Goal: Information Seeking & Learning: Find specific fact

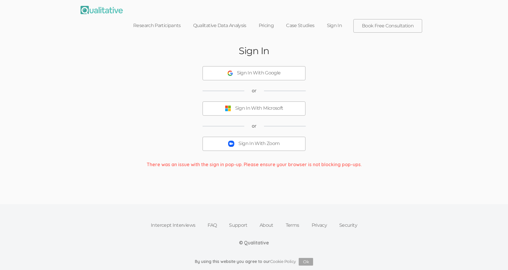
click at [262, 140] on div "Sign In With Zoom" at bounding box center [258, 143] width 41 height 7
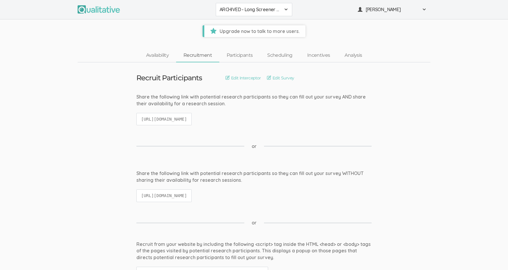
click at [239, 7] on span "ARCHIVED - Long Screener - PXQG 1pm Hua (Individual)" at bounding box center [250, 9] width 61 height 7
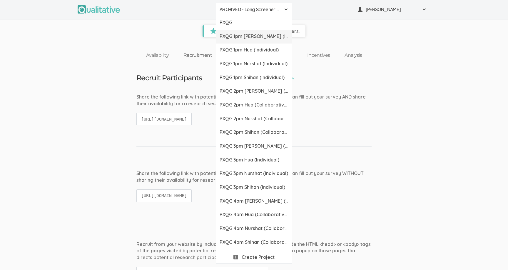
click at [252, 34] on span "PXQG 1pm [PERSON_NAME] (Individual)" at bounding box center [254, 36] width 69 height 7
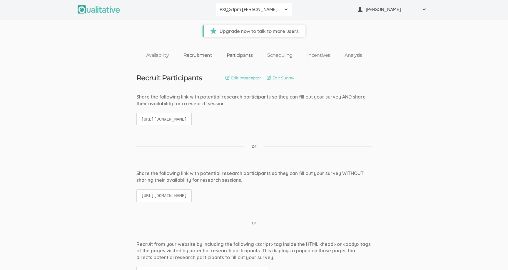
click at [235, 57] on link "Participants" at bounding box center [239, 55] width 41 height 13
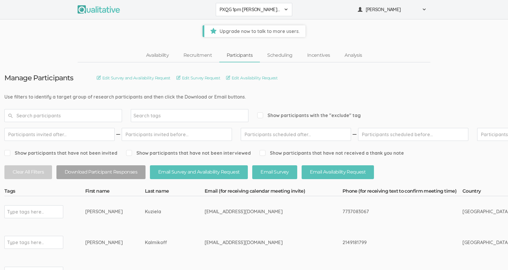
click at [110, 118] on input "text" at bounding box center [63, 115] width 118 height 13
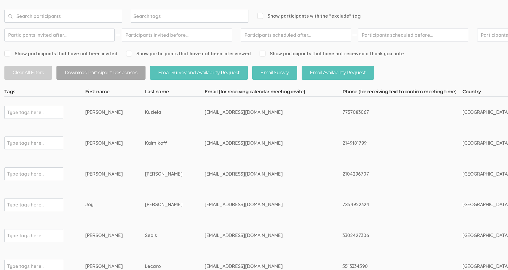
scroll to position [100, 0]
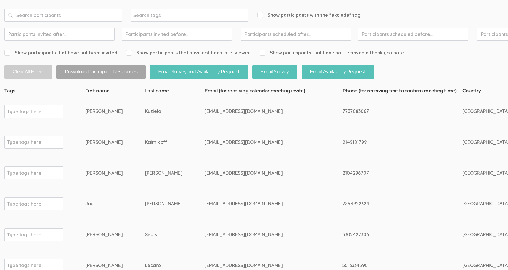
click at [145, 112] on div "Kuziela" at bounding box center [164, 111] width 38 height 7
copy div "Kuziela"
click at [342, 112] on div "7737083067" at bounding box center [391, 111] width 98 height 7
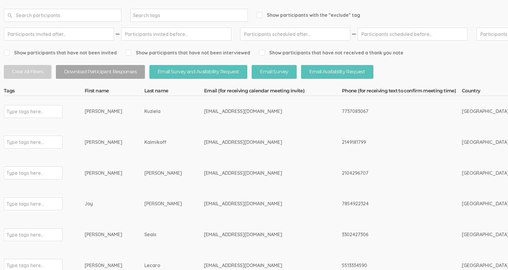
click at [342, 112] on div "7737083067" at bounding box center [391, 111] width 98 height 7
copy div "7737083067"
click at [342, 143] on div "2149181799" at bounding box center [391, 142] width 98 height 7
copy div "2149181799"
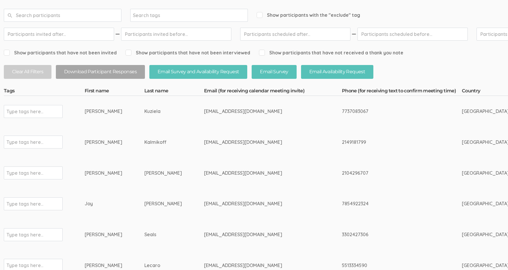
click at [342, 173] on div "2104296707" at bounding box center [391, 173] width 98 height 7
copy div "2104296707"
click at [342, 202] on div "7854922324" at bounding box center [391, 203] width 98 height 7
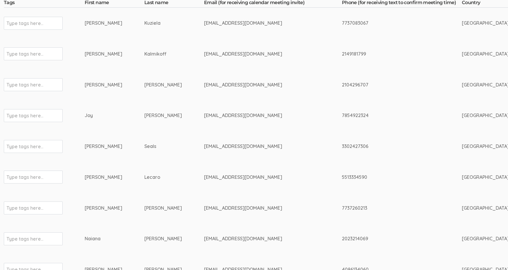
scroll to position [190, 1]
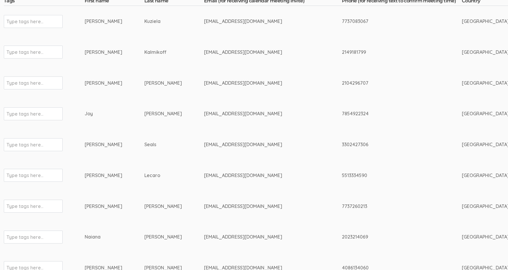
copy div "7854922324"
click at [342, 142] on div "3302427306" at bounding box center [391, 144] width 98 height 7
copy div "3302427306"
click at [342, 176] on div "5513334590" at bounding box center [391, 175] width 98 height 7
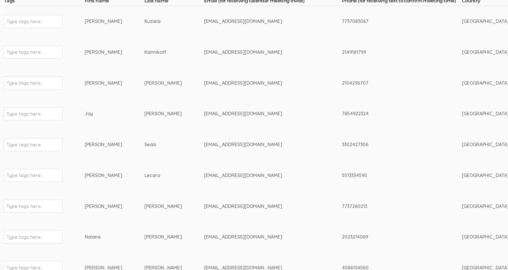
click at [342, 176] on div "5513334590" at bounding box center [391, 175] width 98 height 7
copy div "5513334590"
click at [342, 205] on div "7737260213" at bounding box center [391, 206] width 98 height 7
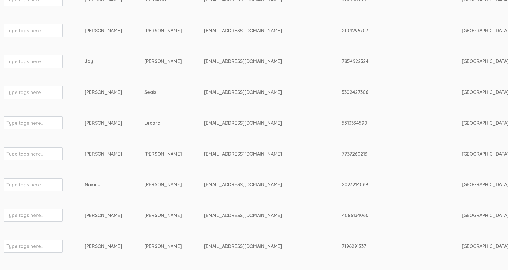
scroll to position [243, 1]
copy div "7737260213"
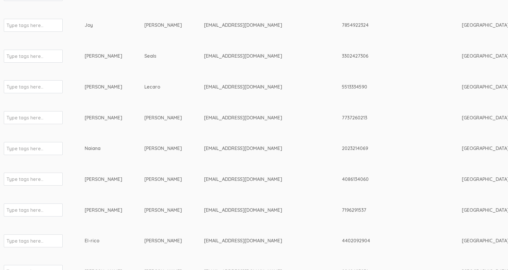
scroll to position [288, 1]
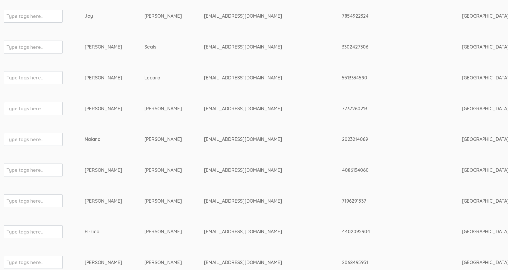
click at [342, 139] on div "2023214069" at bounding box center [391, 139] width 98 height 7
copy div "2023214069"
click at [342, 168] on div "4086134060" at bounding box center [391, 170] width 98 height 7
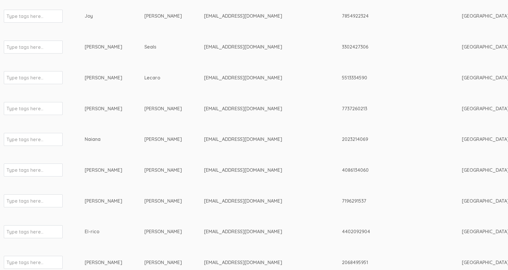
copy div "4086134060"
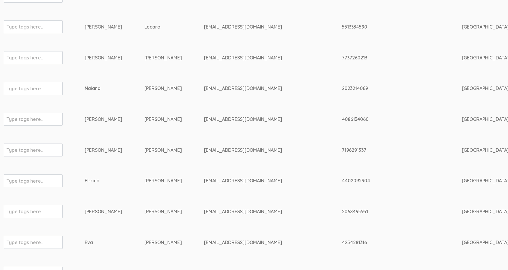
scroll to position [340, 1]
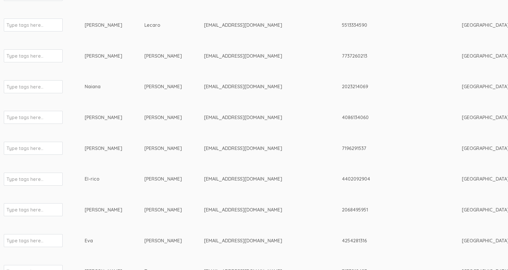
click at [342, 145] on div "7196291537" at bounding box center [391, 148] width 98 height 7
click at [342, 143] on td "4402092904" at bounding box center [402, 147] width 120 height 31
click at [342, 147] on div "4402092904" at bounding box center [391, 147] width 98 height 7
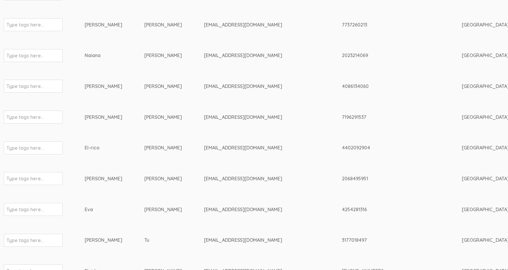
click at [342, 147] on div "4402092904" at bounding box center [391, 147] width 98 height 7
click at [342, 180] on div "2068495951" at bounding box center [391, 178] width 98 height 7
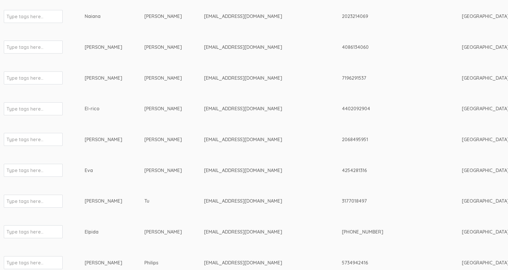
scroll to position [415, 1]
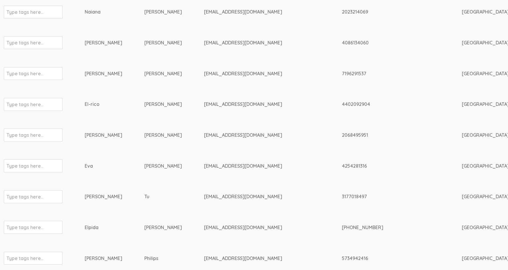
click at [342, 167] on div "4254281316" at bounding box center [391, 166] width 98 height 7
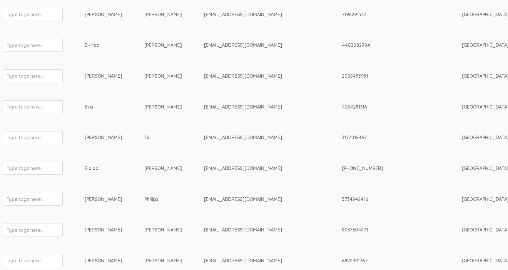
scroll to position [496, 1]
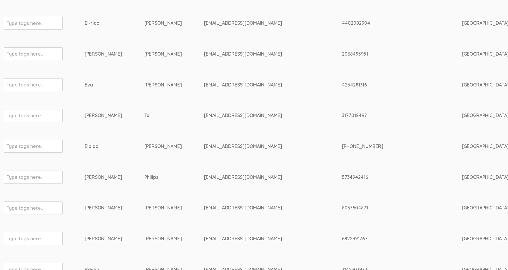
click at [342, 116] on div "3177018497" at bounding box center [391, 115] width 98 height 7
drag, startPoint x: 314, startPoint y: 145, endPoint x: 284, endPoint y: 145, distance: 29.7
click at [342, 145] on div "+12039944155" at bounding box center [391, 146] width 98 height 7
click at [342, 176] on div "5734942416" at bounding box center [391, 177] width 98 height 7
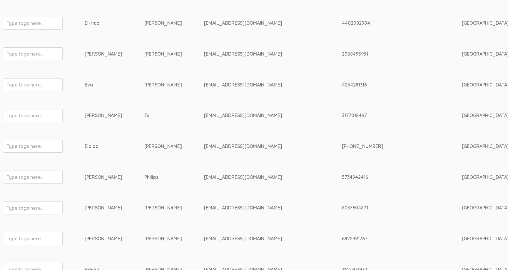
click at [342, 176] on div "5734942416" at bounding box center [391, 177] width 98 height 7
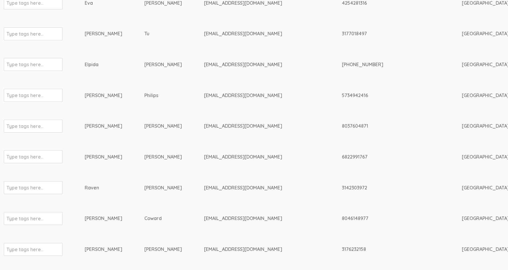
scroll to position [590, 1]
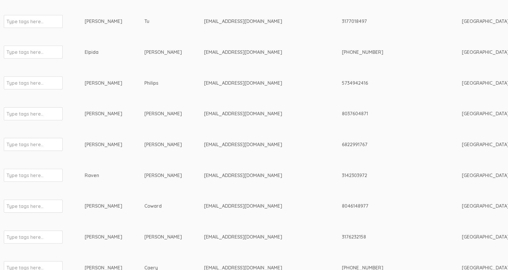
click at [342, 113] on div "8037604871" at bounding box center [391, 113] width 98 height 7
click at [342, 145] on div "6822991767" at bounding box center [391, 144] width 98 height 7
click at [342, 174] on div "3142303972" at bounding box center [391, 175] width 98 height 7
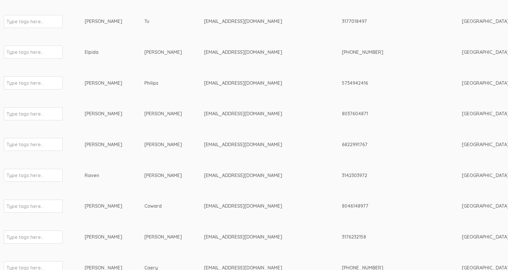
click at [342, 174] on div "3142303972" at bounding box center [391, 175] width 98 height 7
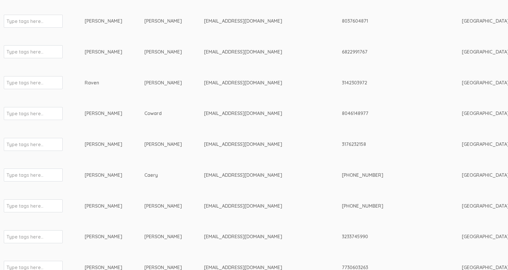
click at [342, 112] on div "8046148977" at bounding box center [391, 113] width 98 height 7
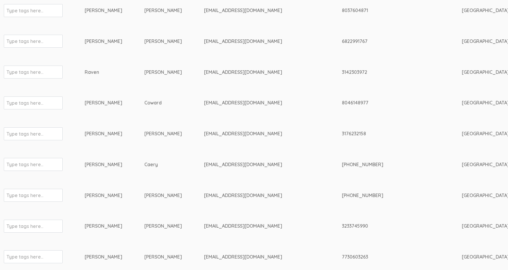
scroll to position [708, 1]
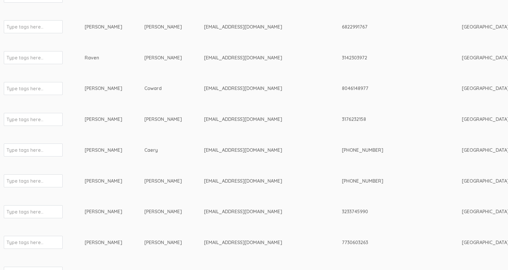
click at [342, 122] on div "3176232158" at bounding box center [391, 119] width 98 height 7
drag, startPoint x: 314, startPoint y: 150, endPoint x: 285, endPoint y: 150, distance: 29.7
click at [342, 150] on div "+12098753038" at bounding box center [391, 150] width 98 height 7
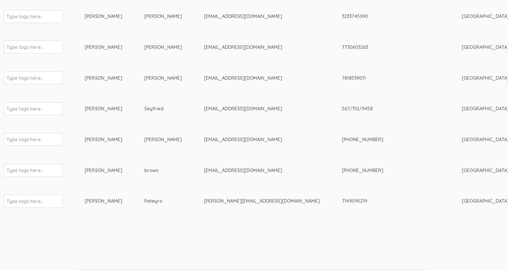
scroll to position [902, 1]
click at [342, 81] on div "7818539011" at bounding box center [391, 79] width 98 height 7
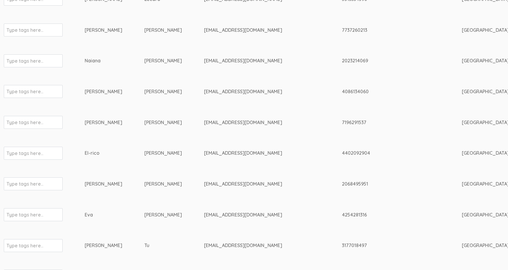
scroll to position [0, 1]
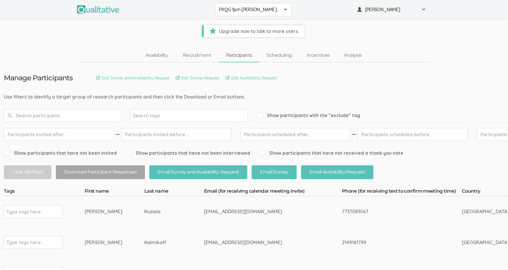
click at [247, 11] on span "PXQG 1pm [PERSON_NAME] (Individual)" at bounding box center [249, 9] width 61 height 7
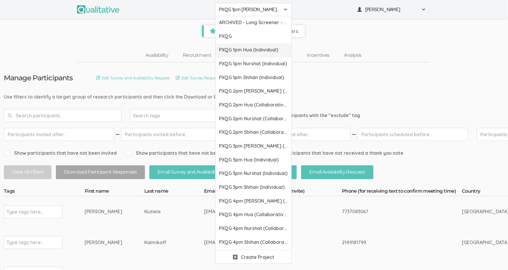
click at [251, 47] on span "PXQG 1pm Hua (Individual)" at bounding box center [253, 49] width 69 height 7
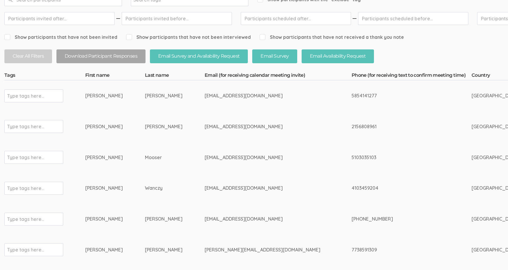
scroll to position [118, 0]
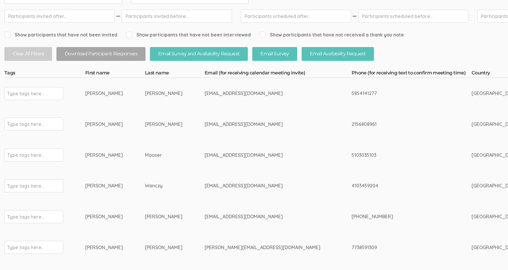
click at [351, 93] on div "5854141277" at bounding box center [400, 93] width 98 height 7
click at [351, 124] on div "2156808961" at bounding box center [400, 124] width 98 height 7
click at [351, 156] on div "5103035103" at bounding box center [400, 155] width 98 height 7
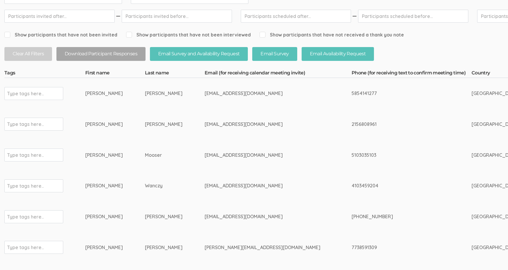
click at [351, 156] on div "5103035103" at bounding box center [400, 155] width 98 height 7
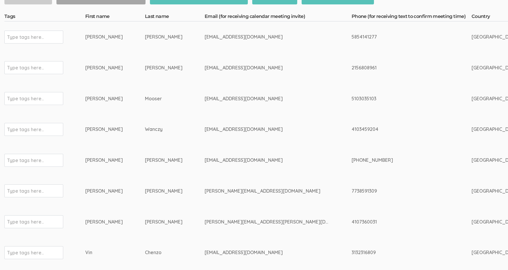
scroll to position [197, 0]
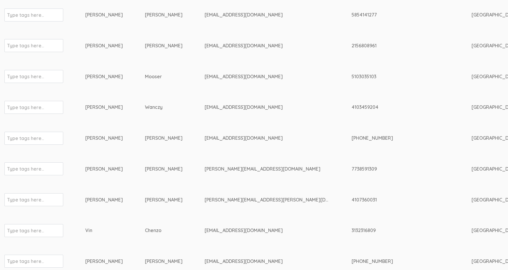
click at [351, 108] on div "4103459204" at bounding box center [400, 107] width 98 height 7
drag, startPoint x: 326, startPoint y: 139, endPoint x: 298, endPoint y: 139, distance: 27.6
click at [351, 139] on div "+16572200740" at bounding box center [400, 138] width 98 height 7
click at [351, 167] on div "7738591309" at bounding box center [400, 168] width 98 height 7
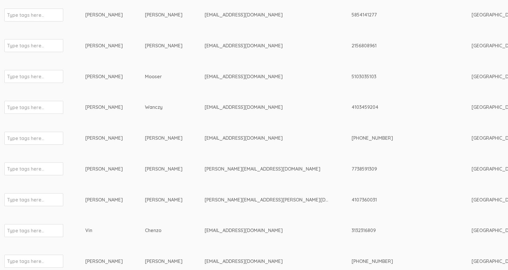
click at [351, 167] on div "7738591309" at bounding box center [400, 168] width 98 height 7
click at [351, 199] on div "4107360031" at bounding box center [400, 199] width 98 height 7
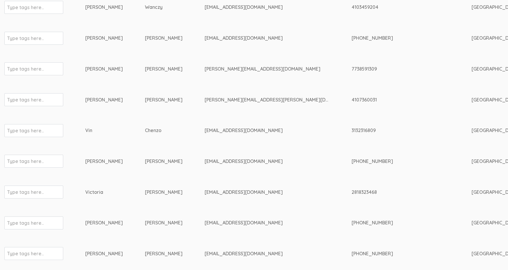
scroll to position [313, 0]
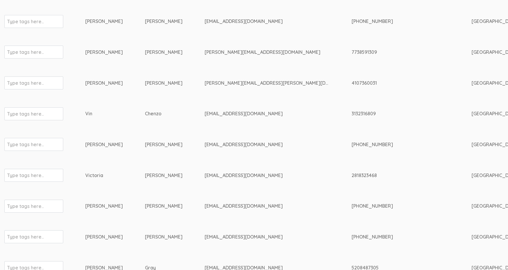
click at [351, 115] on div "3132316809" at bounding box center [400, 113] width 98 height 7
drag, startPoint x: 331, startPoint y: 143, endPoint x: 284, endPoint y: 143, distance: 47.3
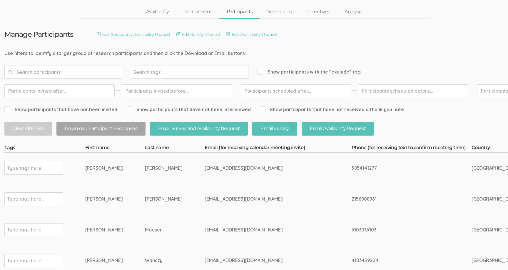
scroll to position [0, 0]
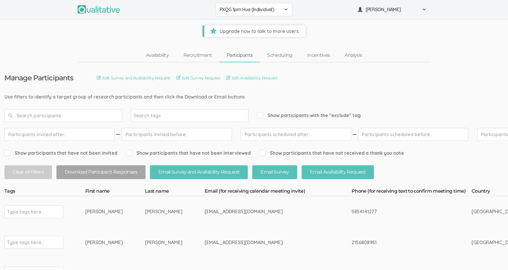
click at [245, 11] on span "PXQG 1pm Hua (Individual)" at bounding box center [250, 9] width 61 height 7
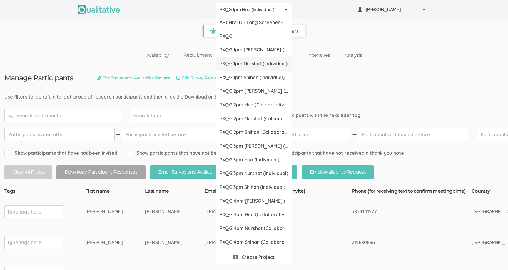
click at [250, 61] on span "PXQG 1pm Nurshat (Individual)" at bounding box center [254, 63] width 69 height 7
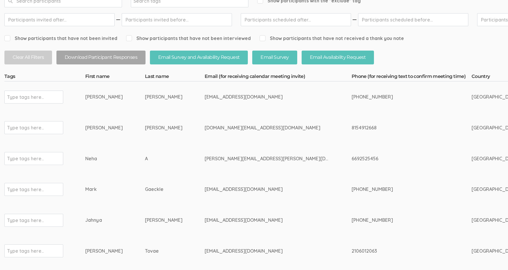
scroll to position [119, 0]
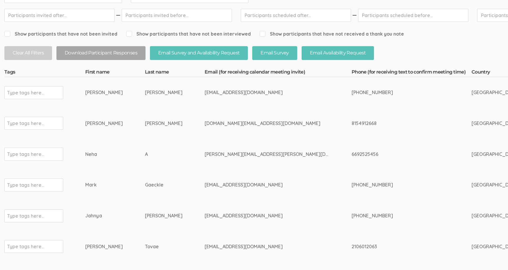
click at [351, 91] on div "205-521-4695" at bounding box center [400, 92] width 98 height 7
click at [351, 124] on div "8154912668" at bounding box center [400, 123] width 98 height 7
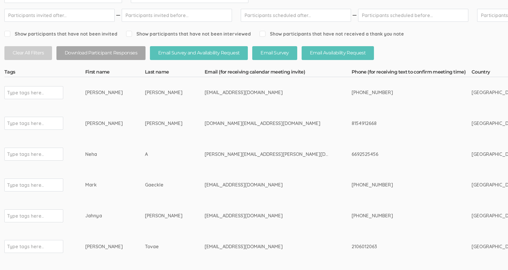
click at [351, 154] on div "6692525456" at bounding box center [400, 154] width 98 height 7
drag, startPoint x: 326, startPoint y: 185, endPoint x: 285, endPoint y: 185, distance: 40.6
drag, startPoint x: 324, startPoint y: 215, endPoint x: 296, endPoint y: 215, distance: 28.2
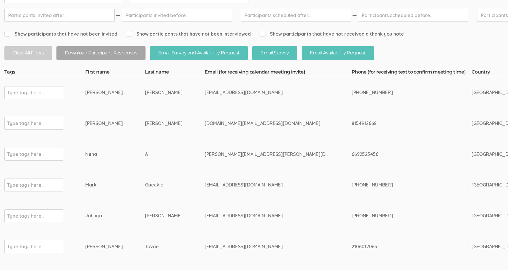
click at [351, 215] on div "+13472914537" at bounding box center [400, 215] width 98 height 7
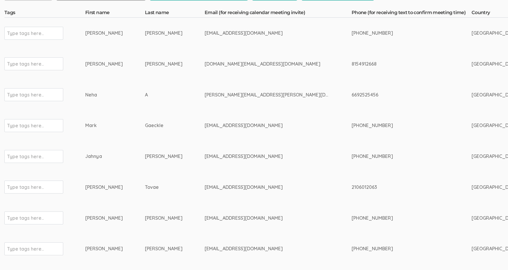
scroll to position [191, 0]
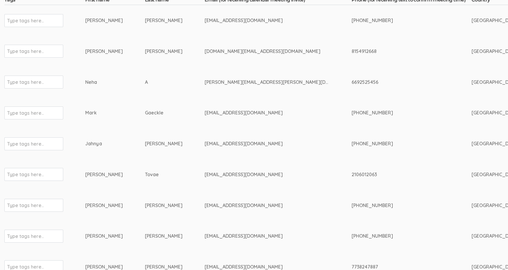
click at [351, 174] on div "2106012063" at bounding box center [400, 174] width 98 height 7
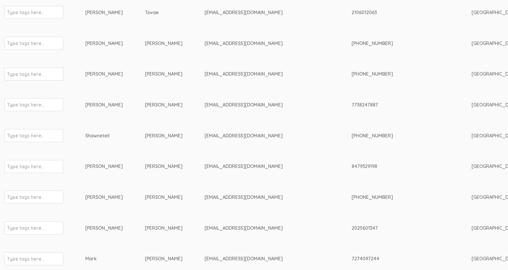
scroll to position [0, 0]
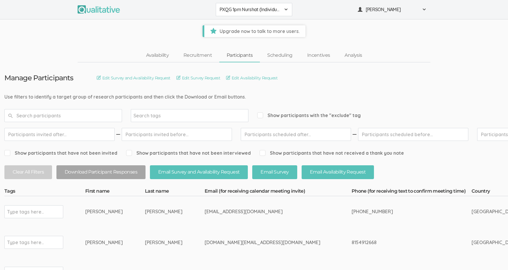
click at [240, 9] on span "PXQG 1pm Nurshat (Individual)" at bounding box center [250, 9] width 61 height 7
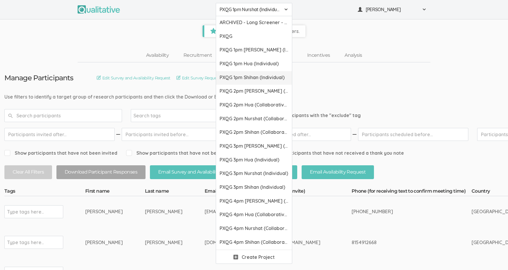
click at [250, 77] on span "PXQG 1pm Shihan (Individual)" at bounding box center [254, 77] width 69 height 7
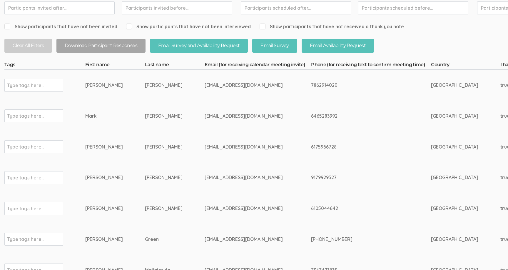
scroll to position [163, 0]
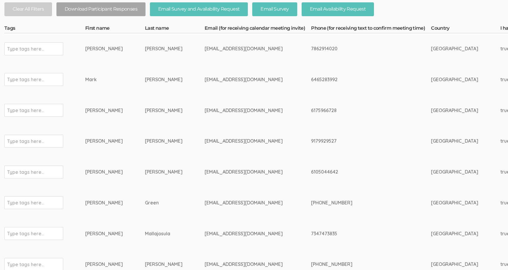
click at [311, 49] on div "7862914020" at bounding box center [360, 48] width 98 height 7
click at [312, 76] on td "6465283992" at bounding box center [371, 79] width 120 height 31
click at [311, 110] on div "6175966728" at bounding box center [360, 110] width 98 height 7
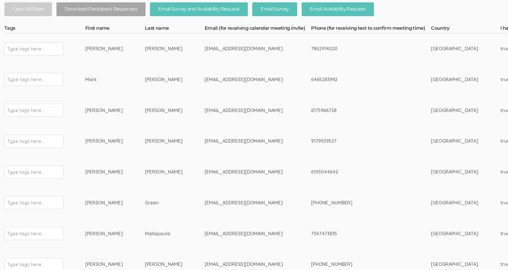
click at [311, 110] on div "6175966728" at bounding box center [360, 110] width 98 height 7
click at [311, 140] on div "9179929527" at bounding box center [360, 141] width 98 height 7
click at [311, 170] on div "6105044642" at bounding box center [360, 171] width 98 height 7
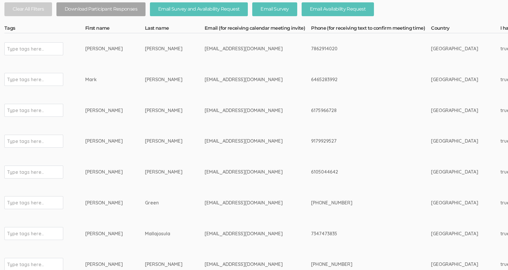
drag, startPoint x: 336, startPoint y: 201, endPoint x: 302, endPoint y: 201, distance: 33.2
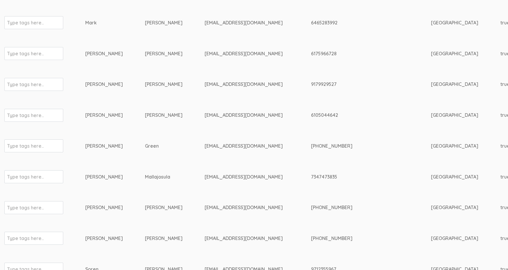
scroll to position [233, 0]
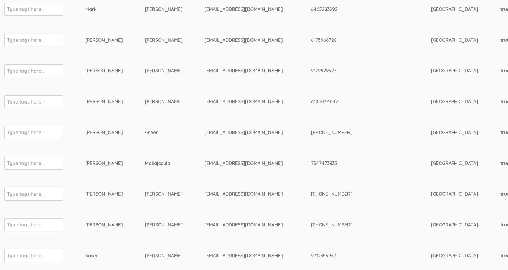
click at [311, 163] on div "7347473835" at bounding box center [360, 163] width 98 height 7
click at [312, 191] on div "(617) 763-4199" at bounding box center [360, 193] width 98 height 7
drag, startPoint x: 334, startPoint y: 192, endPoint x: 299, endPoint y: 193, distance: 35.0
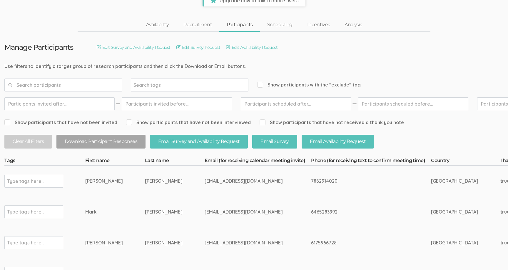
scroll to position [0, 0]
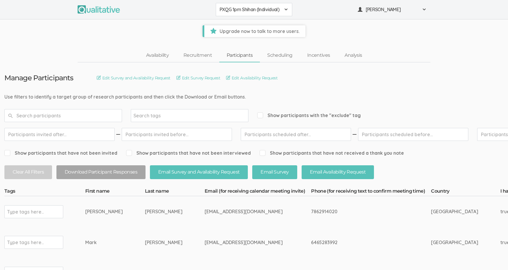
click at [241, 7] on span "PXQG 1pm Shihan (Individual)" at bounding box center [250, 9] width 61 height 7
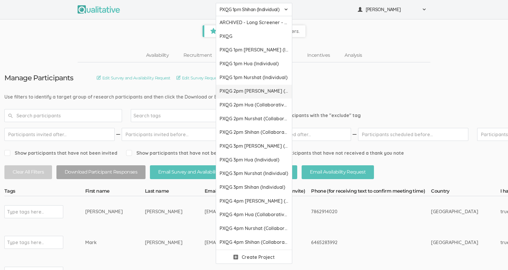
click at [248, 90] on span "PXQG 2pm [PERSON_NAME] (Collaborative)" at bounding box center [254, 91] width 69 height 7
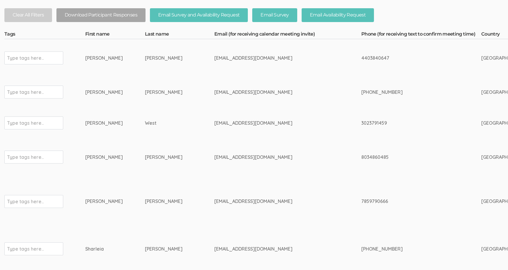
scroll to position [152, 0]
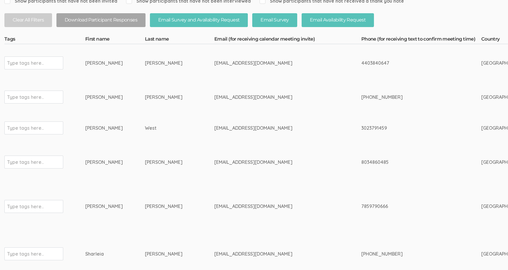
click at [361, 61] on div "4403840647" at bounding box center [410, 63] width 98 height 7
drag, startPoint x: 320, startPoint y: 95, endPoint x: 294, endPoint y: 95, distance: 25.3
click at [361, 95] on div "+1 3523221511" at bounding box center [410, 97] width 98 height 7
click at [361, 125] on div "3023791459" at bounding box center [410, 128] width 98 height 7
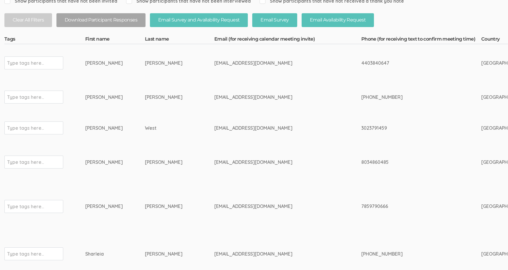
click at [361, 125] on div "3023791459" at bounding box center [410, 128] width 98 height 7
click at [361, 164] on div "8034860485" at bounding box center [410, 162] width 98 height 7
click at [361, 205] on div "7859790666" at bounding box center [410, 206] width 98 height 7
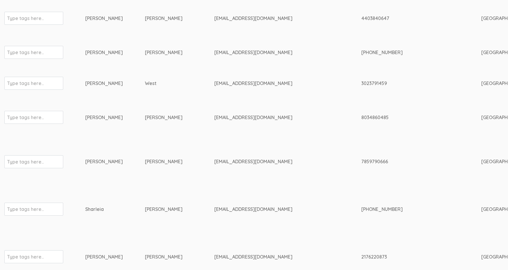
scroll to position [221, 0]
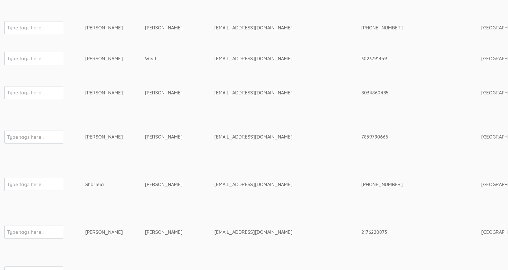
drag, startPoint x: 322, startPoint y: 184, endPoint x: 287, endPoint y: 184, distance: 35.0
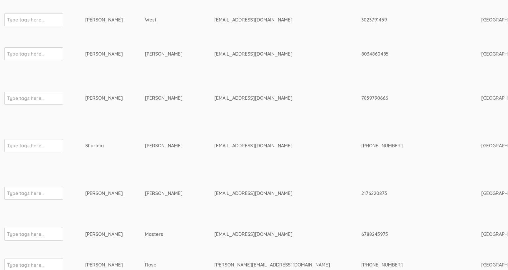
scroll to position [267, 0]
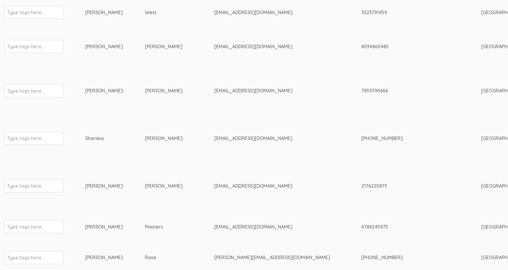
click at [361, 185] on div "2176220873" at bounding box center [410, 185] width 98 height 7
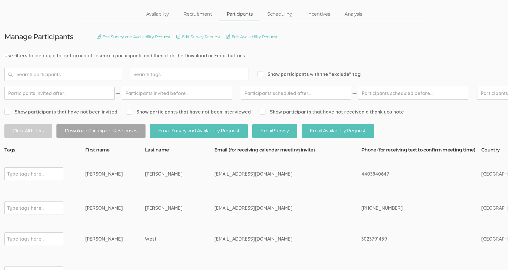
scroll to position [0, 0]
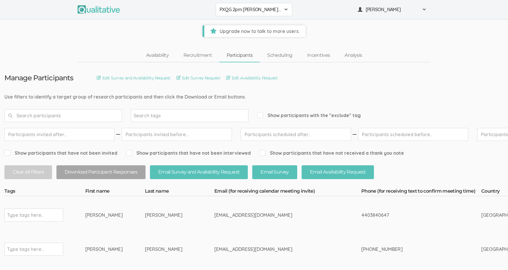
click at [238, 8] on span "PXQG 2pm [PERSON_NAME] (Collaborative)" at bounding box center [250, 9] width 61 height 7
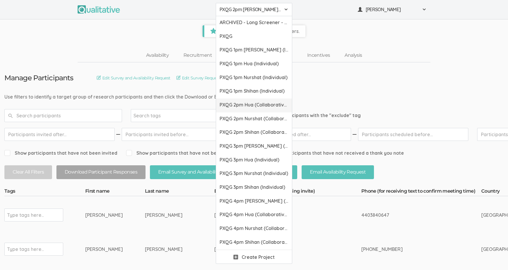
click at [252, 108] on span "PXQG 2pm Hua (Collaborative)" at bounding box center [254, 104] width 69 height 7
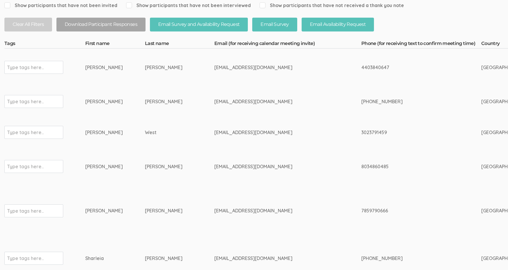
scroll to position [145, 0]
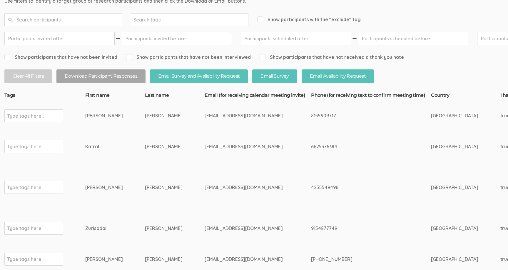
scroll to position [87, 0]
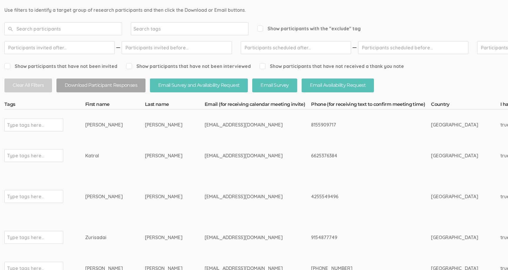
click at [311, 124] on div "8155909717" at bounding box center [360, 124] width 98 height 7
click at [311, 155] on div "6625376384" at bounding box center [360, 155] width 98 height 7
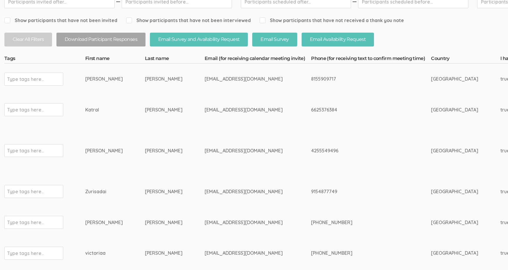
scroll to position [143, 0]
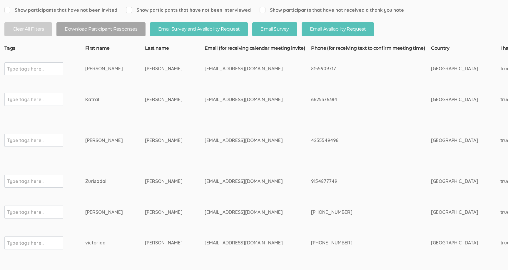
click at [311, 141] on div "4255549496" at bounding box center [360, 140] width 98 height 7
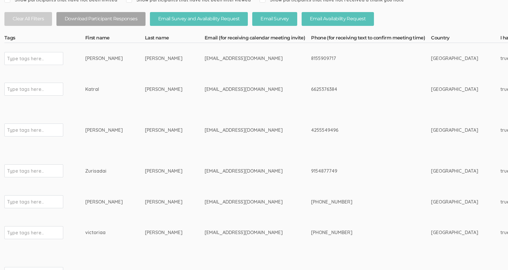
scroll to position [166, 0]
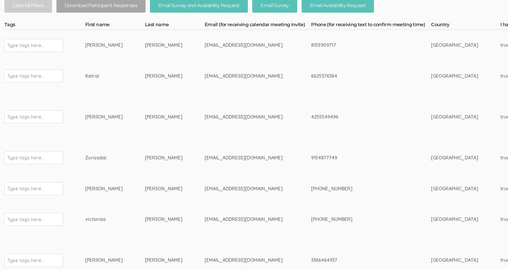
click at [311, 157] on div "9154877749" at bounding box center [360, 157] width 98 height 7
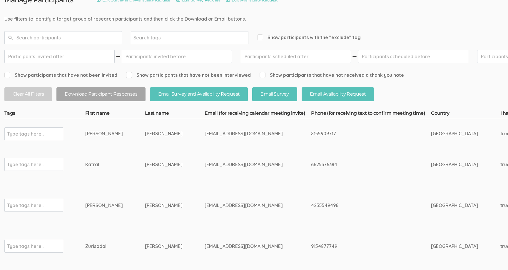
scroll to position [0, 0]
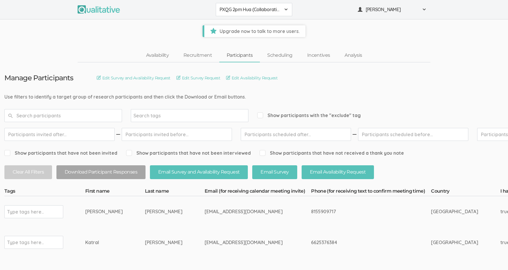
click at [240, 9] on span "PXQG 2pm Hua (Collaborative)" at bounding box center [250, 9] width 61 height 7
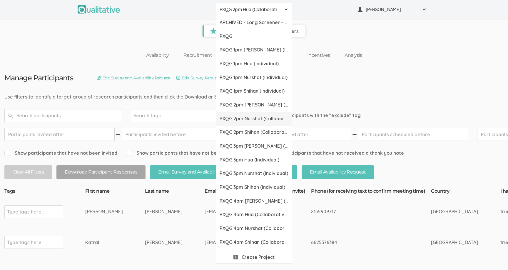
click at [255, 116] on span "PXQG 2pm Nurshat (Collaborative)" at bounding box center [254, 118] width 69 height 7
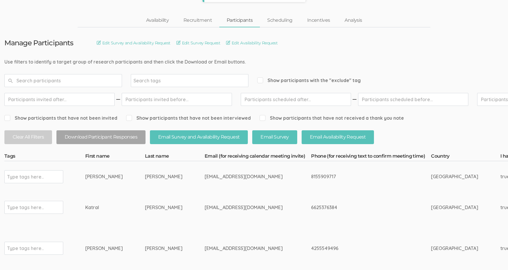
scroll to position [52, 0]
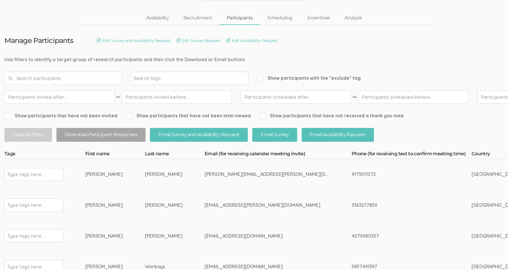
scroll to position [49, 0]
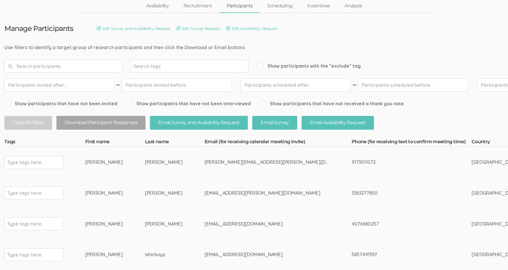
click at [351, 156] on td "9173011072" at bounding box center [411, 162] width 120 height 31
click at [351, 194] on div "3363277850" at bounding box center [400, 193] width 98 height 7
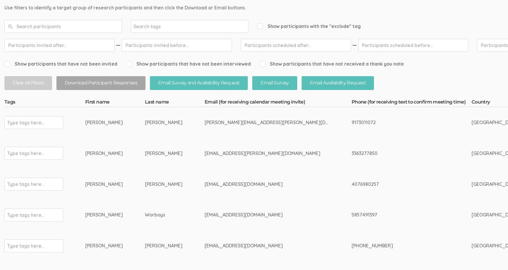
scroll to position [128, 0]
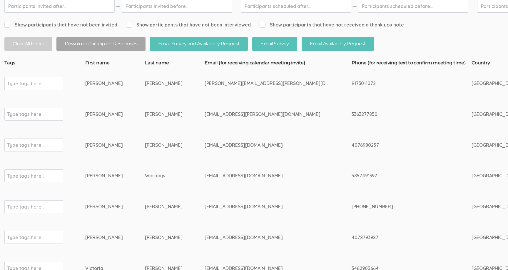
click at [351, 144] on div "4076980257" at bounding box center [400, 145] width 98 height 7
click at [351, 173] on div "5857491397" at bounding box center [400, 175] width 98 height 7
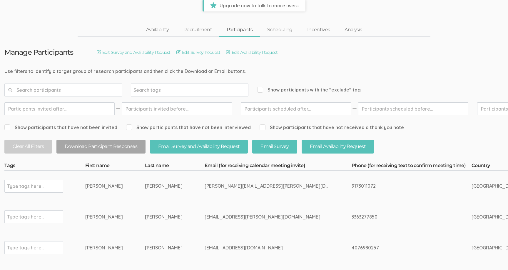
scroll to position [0, 0]
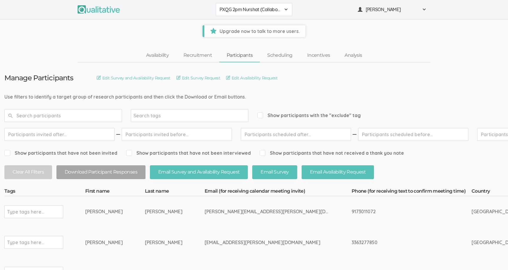
click at [254, 12] on span "PXQG 2pm Nurshat (Collaborative)" at bounding box center [250, 9] width 61 height 7
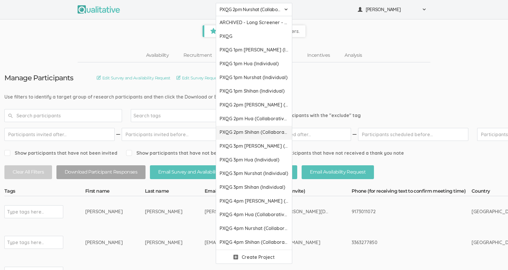
click at [253, 132] on span "PXQG 2pm Shihan (Collaborative)" at bounding box center [254, 132] width 69 height 7
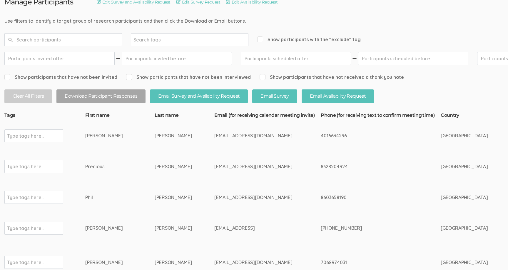
scroll to position [137, 0]
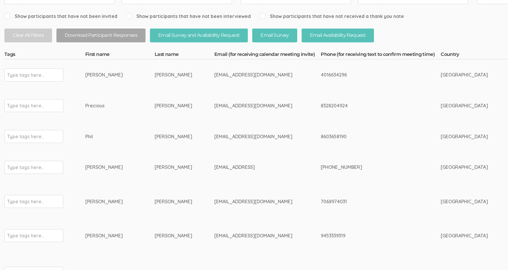
click at [321, 72] on div "4016634296" at bounding box center [370, 74] width 98 height 7
click at [321, 105] on div "8328204924" at bounding box center [370, 105] width 98 height 7
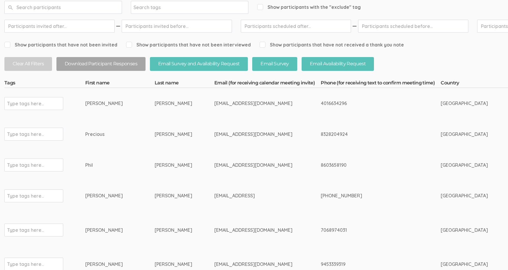
scroll to position [0, 0]
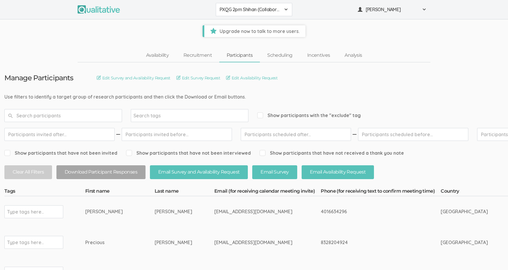
click at [259, 10] on span "PXQG 2pm Shihan (Collaborative)" at bounding box center [250, 9] width 61 height 7
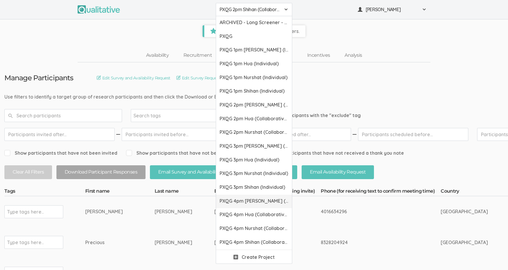
click at [245, 197] on span "PXQG 4pm [PERSON_NAME] (Collaborative)" at bounding box center [254, 200] width 69 height 7
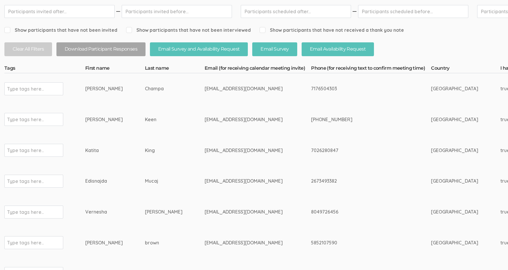
scroll to position [160, 0]
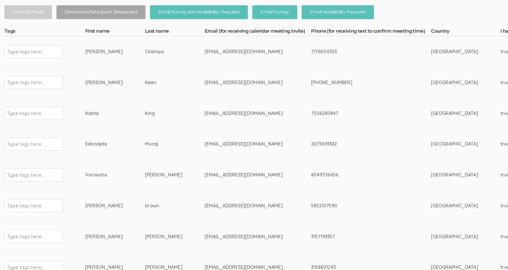
click at [311, 52] on div "7176504303" at bounding box center [360, 51] width 98 height 7
drag, startPoint x: 306, startPoint y: 81, endPoint x: 338, endPoint y: 82, distance: 32.3
click at [339, 82] on div "+12563808684" at bounding box center [360, 82] width 98 height 7
click at [311, 111] on div "7026280847" at bounding box center [360, 113] width 98 height 7
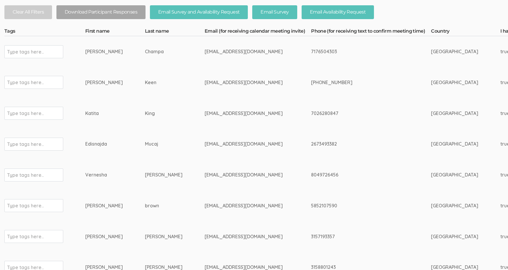
click at [311, 111] on div "7026280847" at bounding box center [360, 113] width 98 height 7
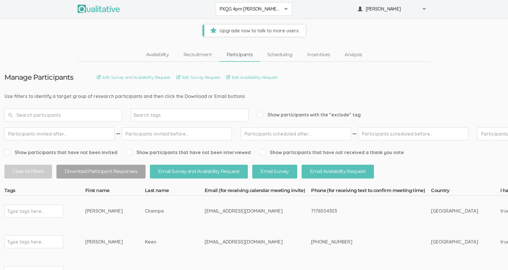
scroll to position [0, 0]
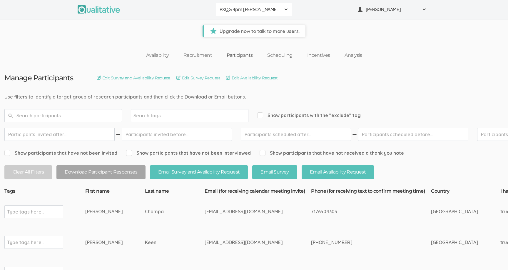
click at [265, 14] on button "PXQG 4pm [PERSON_NAME] (Collaborative)" at bounding box center [254, 9] width 76 height 13
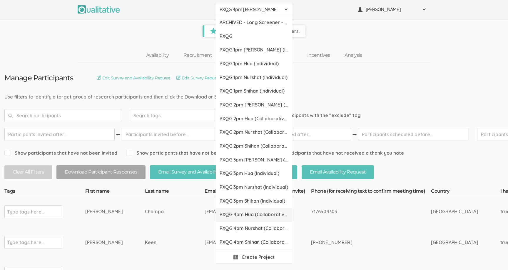
click at [254, 213] on span "PXQG 4pm Hua (Collaborative)" at bounding box center [254, 214] width 69 height 7
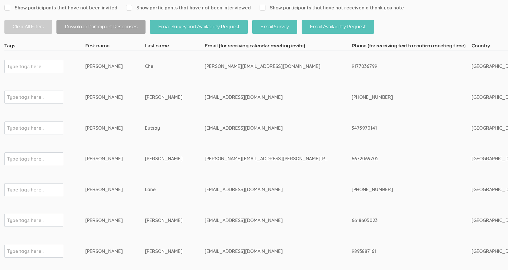
scroll to position [146, 0]
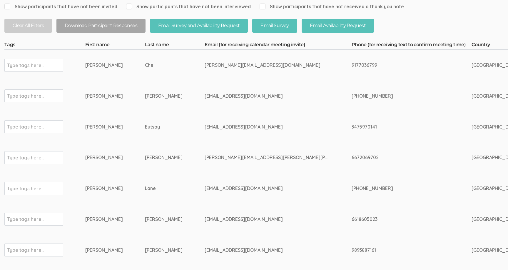
click at [351, 63] on div "9177036799" at bounding box center [400, 65] width 98 height 7
click at [351, 97] on div "+15713562789" at bounding box center [400, 96] width 98 height 7
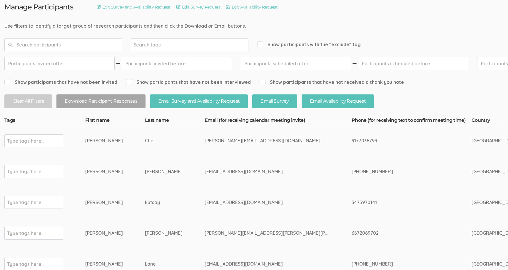
scroll to position [0, 0]
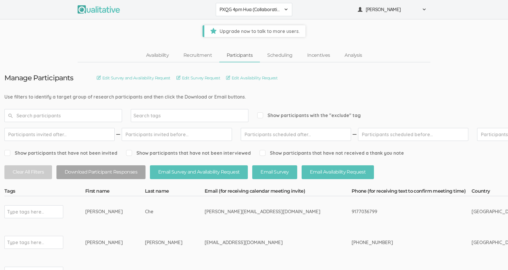
click at [265, 8] on span "PXQG 4pm Hua (Collaborative)" at bounding box center [250, 9] width 61 height 7
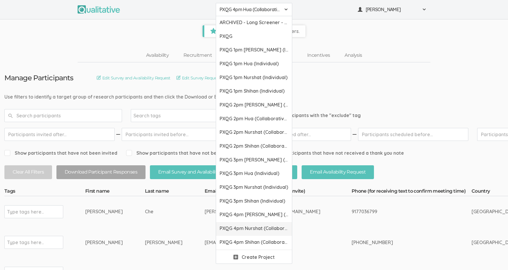
click at [262, 228] on span "PXQG 4pm Nurshat (Collaborative)" at bounding box center [254, 228] width 69 height 7
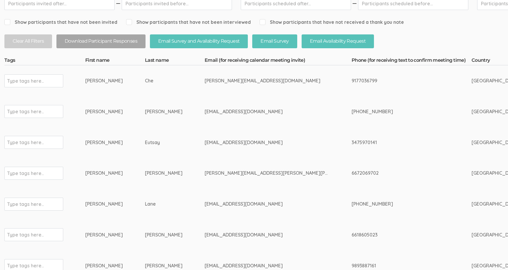
scroll to position [132, 0]
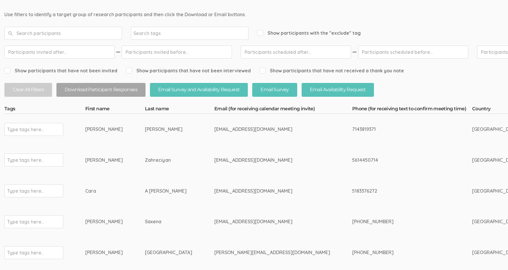
scroll to position [85, 0]
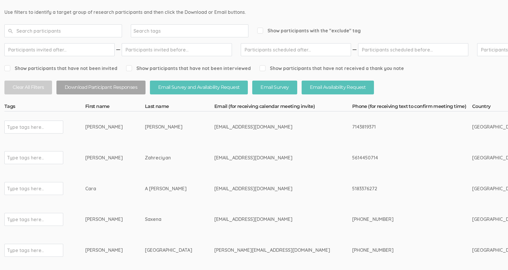
click at [352, 127] on div "7143819371" at bounding box center [401, 126] width 98 height 7
click at [352, 155] on div "5614450714" at bounding box center [401, 157] width 98 height 7
click at [352, 188] on div "5183376272" at bounding box center [401, 188] width 98 height 7
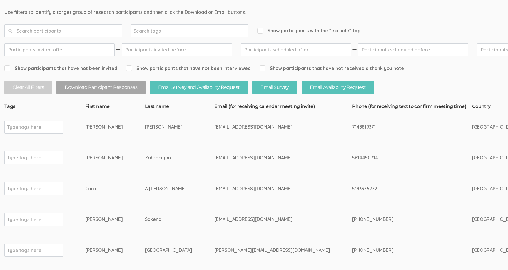
click at [352, 188] on div "5183376272" at bounding box center [401, 188] width 98 height 7
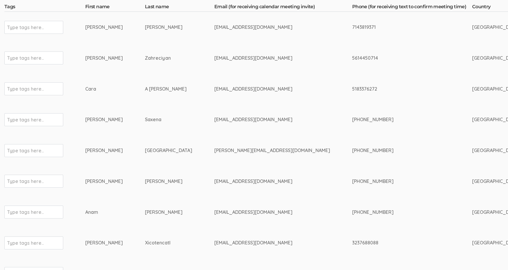
scroll to position [0, 0]
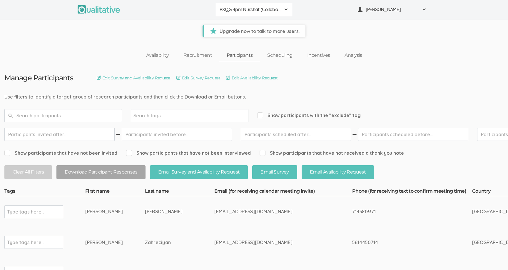
click at [251, 9] on span "PXQG 4pm Nurshat (Collaborative)" at bounding box center [250, 9] width 61 height 7
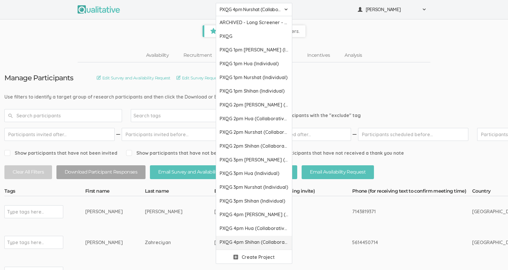
click at [254, 237] on link "PXQG 4pm Shihan (Collaborative)" at bounding box center [254, 243] width 76 height 14
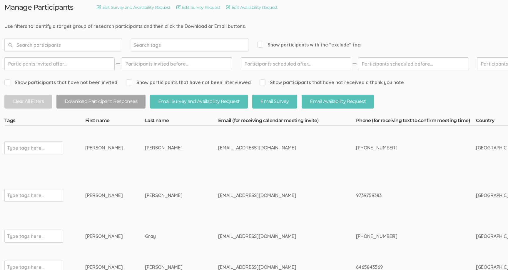
scroll to position [119, 0]
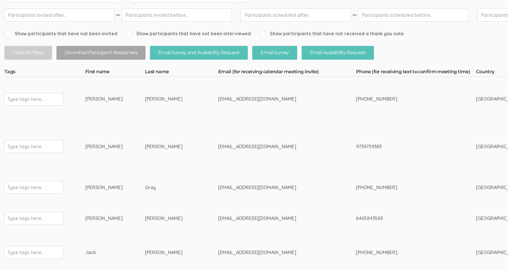
click at [356, 99] on div "620-515-2446" at bounding box center [405, 99] width 98 height 7
click at [356, 145] on div "9739759383" at bounding box center [405, 146] width 98 height 7
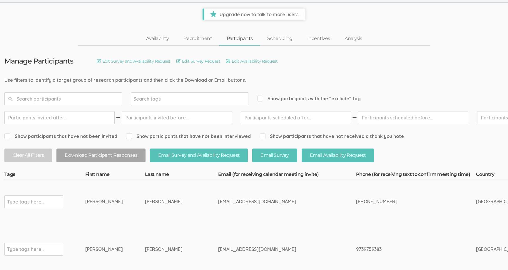
scroll to position [0, 0]
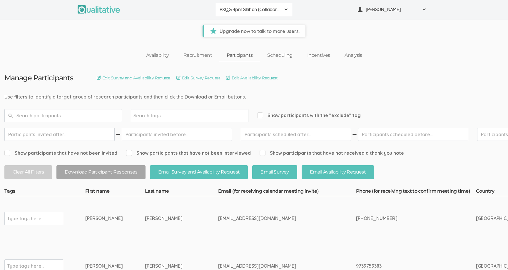
click at [95, 109] on input "text" at bounding box center [63, 115] width 118 height 13
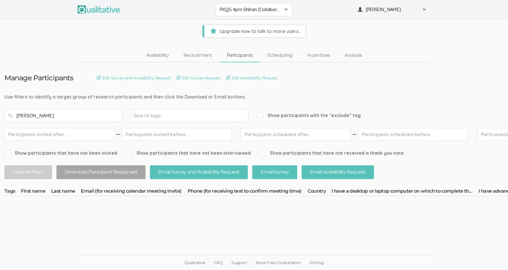
type input "[PERSON_NAME]"
click at [235, 11] on span "PXQG 4pm Shihan (Collaborative)" at bounding box center [250, 9] width 61 height 7
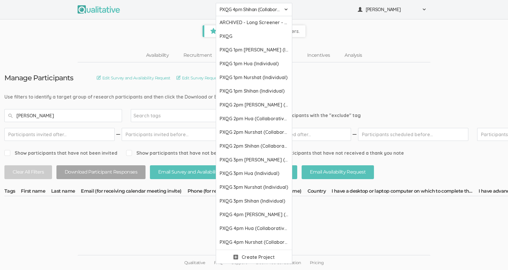
click at [76, 113] on input "[PERSON_NAME]" at bounding box center [63, 115] width 118 height 13
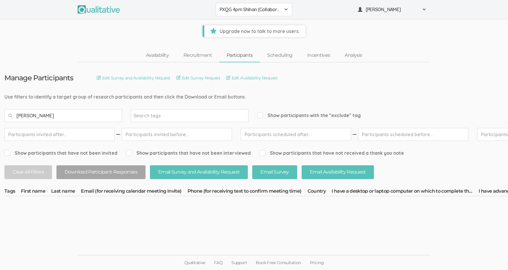
click at [76, 113] on input "[PERSON_NAME]" at bounding box center [63, 115] width 118 height 13
click at [227, 26] on span "Upgrade now to talk to more users." at bounding box center [254, 31] width 101 height 12
click at [224, 12] on span "PXQG 4pm Shihan (Collaborative)" at bounding box center [250, 9] width 61 height 7
click at [234, 12] on span "PXQG 4pm Shihan (Collaborative)" at bounding box center [250, 9] width 61 height 7
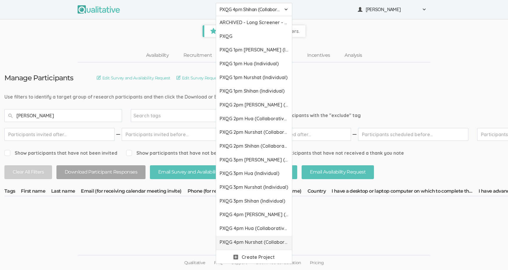
click at [236, 241] on span "PXQG 4pm Nurshat (Collaborative)" at bounding box center [254, 242] width 69 height 7
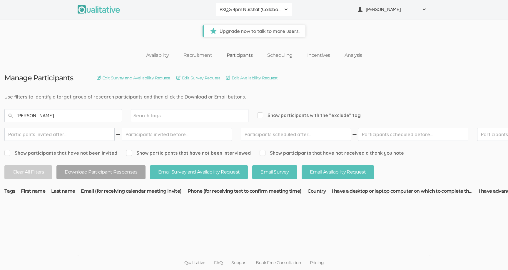
click at [235, 15] on button "PXQG 4pm Nurshat (Collaborative)" at bounding box center [254, 9] width 76 height 13
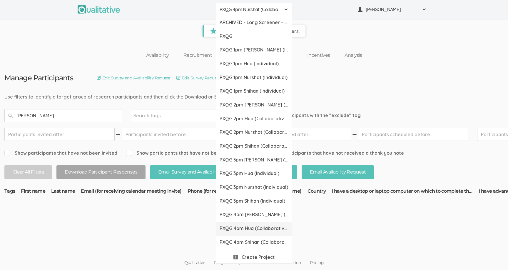
click at [237, 226] on span "PXQG 4pm Hua (Collaborative)" at bounding box center [254, 228] width 69 height 7
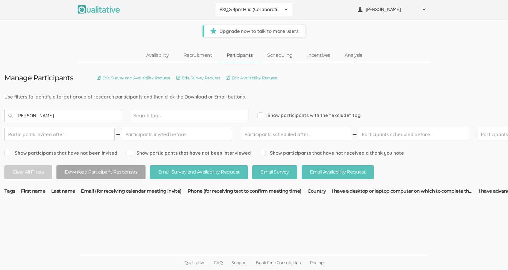
click at [236, 14] on button "PXQG 4pm Hua (Collaborative)" at bounding box center [254, 9] width 76 height 13
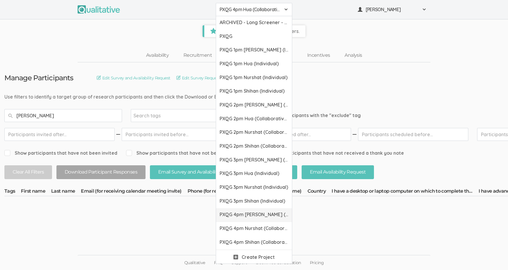
click at [237, 212] on span "PXQG 4pm [PERSON_NAME] (Collaborative)" at bounding box center [254, 214] width 69 height 7
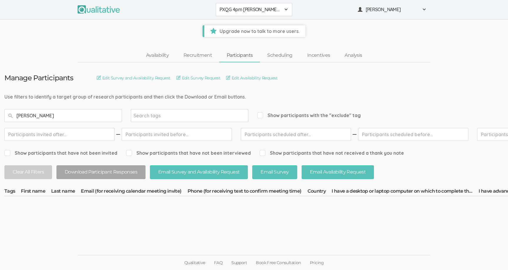
click at [231, 11] on span "PXQG 4pm [PERSON_NAME] (Collaborative)" at bounding box center [250, 9] width 61 height 7
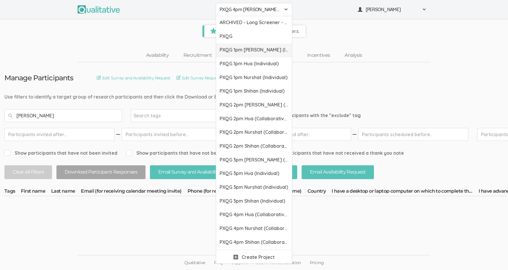
click at [239, 47] on span "PXQG 1pm [PERSON_NAME] (Individual)" at bounding box center [254, 49] width 69 height 7
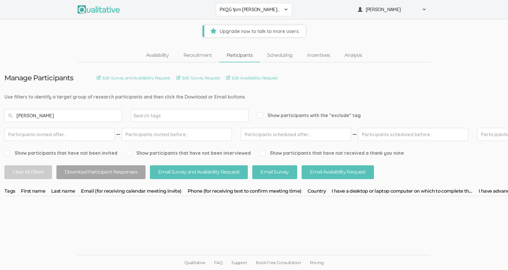
click at [43, 115] on input "[PERSON_NAME]" at bounding box center [63, 115] width 118 height 13
type input "[PERSON_NAME]"
click at [260, 117] on span "Show participants with the "exclude" tag" at bounding box center [308, 115] width 103 height 7
click at [260, 117] on input "Show participants with the "exclude" tag" at bounding box center [259, 115] width 4 height 4
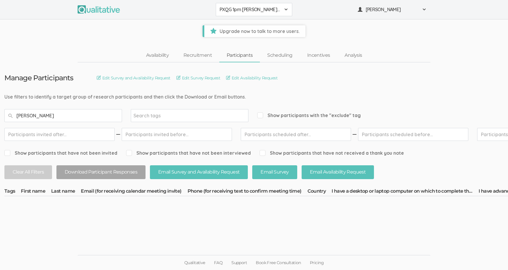
checkbox input "true"
click at [83, 117] on input "[PERSON_NAME]" at bounding box center [63, 115] width 118 height 13
type input "[PERSON_NAME]"
click at [89, 112] on input "[PERSON_NAME]" at bounding box center [63, 115] width 118 height 13
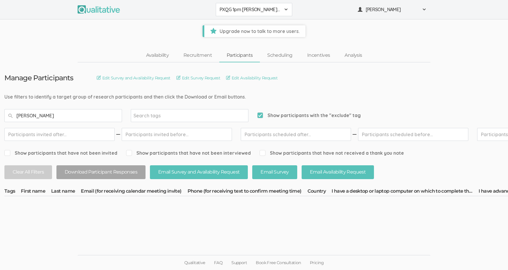
click at [89, 112] on input "[PERSON_NAME]" at bounding box center [63, 115] width 118 height 13
type input "[PERSON_NAME]"
click at [244, 13] on span "PXQG 1pm [PERSON_NAME] (Individual)" at bounding box center [250, 9] width 61 height 7
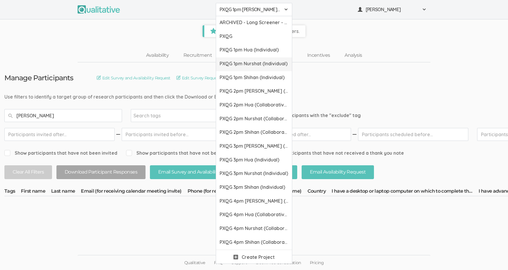
click at [248, 62] on span "PXQG 1pm Nurshat (Individual)" at bounding box center [254, 63] width 69 height 7
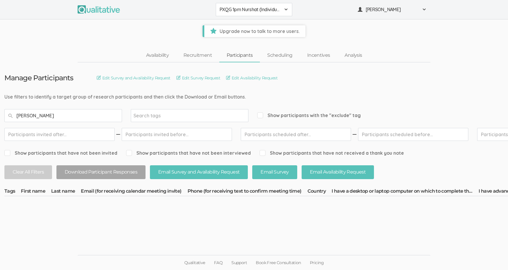
type input "[PERSON_NAME]"
click at [260, 113] on input "Show participants with the "exclude" tag" at bounding box center [259, 115] width 4 height 4
checkbox input "true"
click at [84, 115] on input "[PERSON_NAME]" at bounding box center [63, 115] width 118 height 13
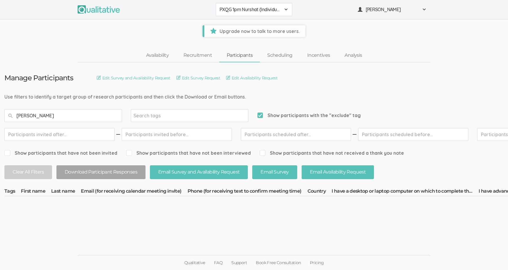
type input "[PERSON_NAME]"
click at [228, 9] on span "PXQG 1pm [PERSON_NAME] (Individual)" at bounding box center [250, 9] width 61 height 7
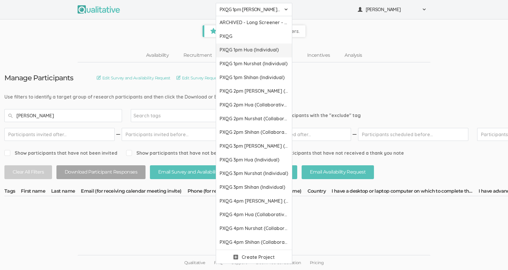
click at [236, 54] on link "PXQG 1pm Hua (Individual)" at bounding box center [254, 50] width 76 height 14
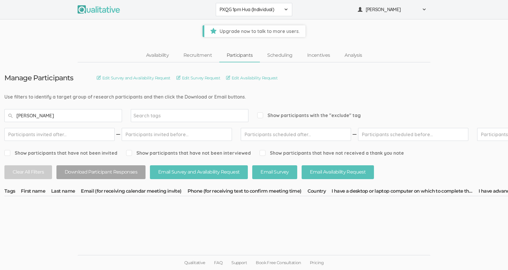
type input "[PERSON_NAME]"
click at [259, 115] on input "Show participants with the "exclude" tag" at bounding box center [259, 115] width 4 height 4
checkbox input "true"
click at [81, 115] on input "[PERSON_NAME]" at bounding box center [63, 115] width 118 height 13
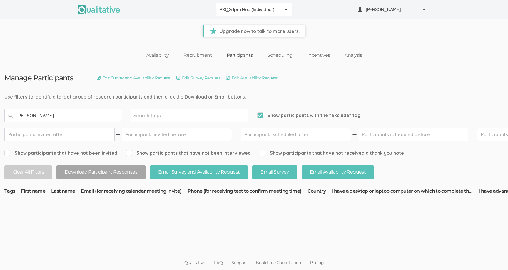
type input "[PERSON_NAME]"
click at [222, 13] on span "PXQG 1pm [PERSON_NAME] (Individual)" at bounding box center [250, 9] width 61 height 7
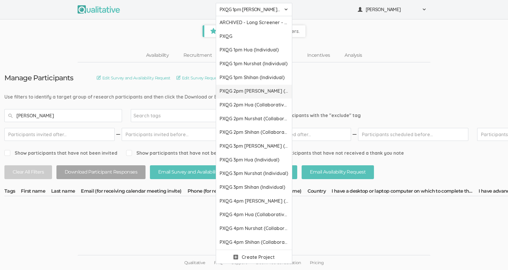
click at [241, 90] on span "PXQG 2pm [PERSON_NAME] (Collaborative)" at bounding box center [254, 91] width 69 height 7
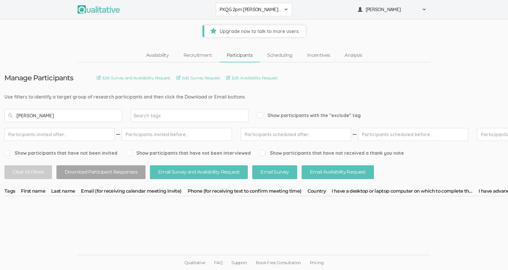
type input "[PERSON_NAME]"
click at [261, 116] on input "Show participants with the "exclude" tag" at bounding box center [259, 115] width 4 height 4
checkbox input "true"
click at [102, 116] on input "[PERSON_NAME]" at bounding box center [63, 115] width 118 height 13
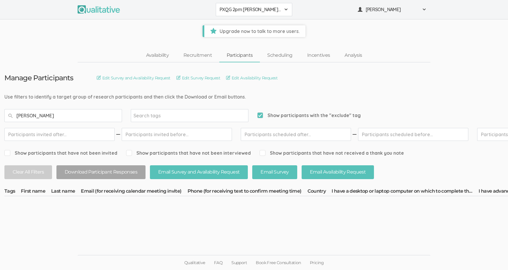
type input "[PERSON_NAME]"
click at [226, 12] on span "PXQG 1pm [PERSON_NAME] (Individual)" at bounding box center [250, 9] width 61 height 7
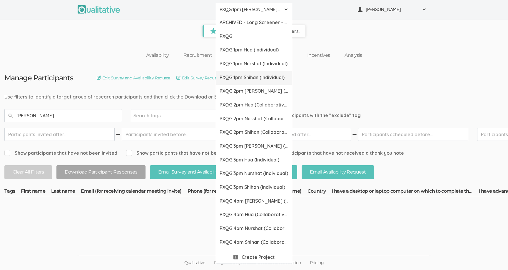
click at [243, 76] on span "PXQG 1pm Shihan (Individual)" at bounding box center [254, 77] width 69 height 7
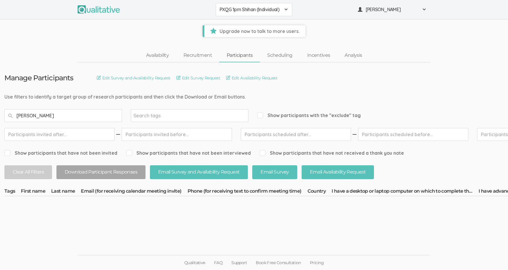
click at [111, 115] on input "[PERSON_NAME]" at bounding box center [63, 115] width 118 height 13
type input "[PERSON_NAME]"
click at [260, 116] on input "Show participants with the "exclude" tag" at bounding box center [259, 115] width 4 height 4
checkbox input "true"
click at [108, 113] on input "[PERSON_NAME]" at bounding box center [63, 115] width 118 height 13
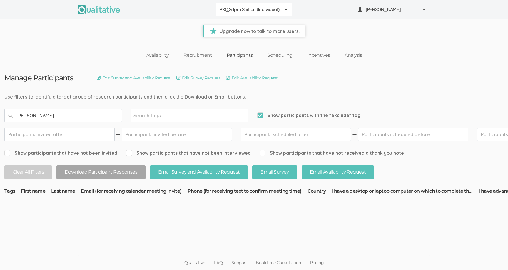
click at [108, 113] on input "[PERSON_NAME]" at bounding box center [63, 115] width 118 height 13
type input "[PERSON_NAME]"
click at [229, 8] on span "PXQG 1pm [PERSON_NAME] (Individual)" at bounding box center [250, 9] width 61 height 7
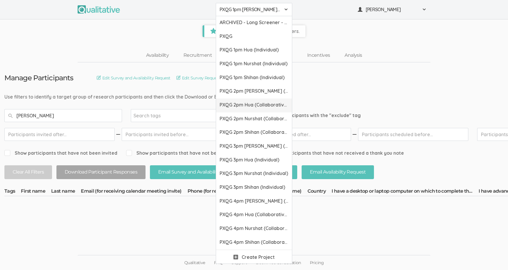
click at [242, 105] on span "PXQG 2pm Hua (Collaborative)" at bounding box center [254, 104] width 69 height 7
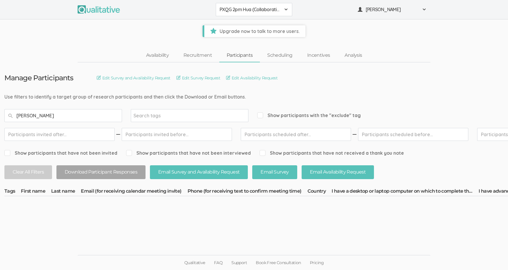
type input "[PERSON_NAME]"
click at [259, 113] on input "Show participants with the "exclude" tag" at bounding box center [259, 115] width 4 height 4
checkbox input "true"
click at [96, 120] on input "[PERSON_NAME]" at bounding box center [63, 115] width 118 height 13
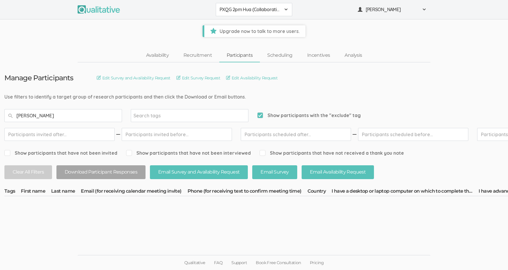
type input "[PERSON_NAME]"
click at [231, 8] on span "PXQG 1pm [PERSON_NAME] (Individual)" at bounding box center [250, 9] width 61 height 7
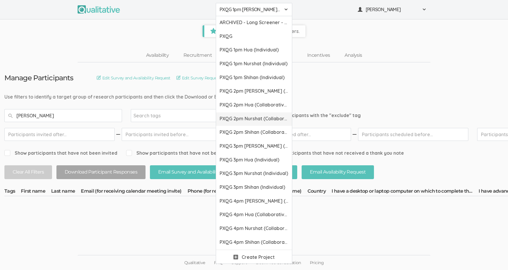
click at [253, 119] on span "PXQG 2pm Nurshat (Collaborative)" at bounding box center [254, 118] width 69 height 7
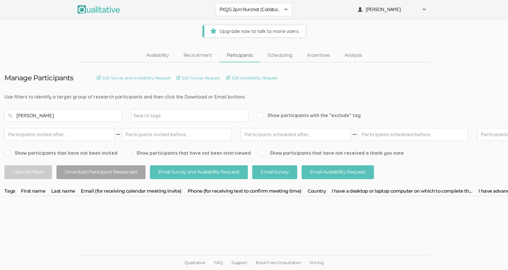
type input "[PERSON_NAME]"
click at [264, 119] on div "Show participants with the "exclude" tag" at bounding box center [308, 115] width 103 height 13
click at [262, 117] on span "Show participants with the "exclude" tag" at bounding box center [308, 115] width 103 height 7
click at [261, 117] on input "Show participants with the "exclude" tag" at bounding box center [259, 115] width 4 height 4
checkbox input "true"
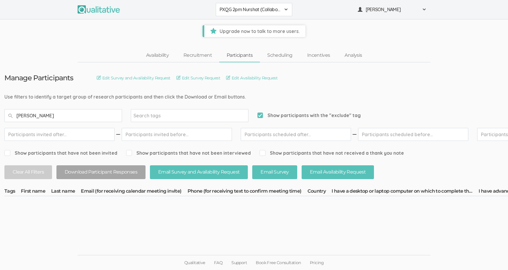
click at [104, 118] on input "[PERSON_NAME]" at bounding box center [63, 115] width 118 height 13
type input "[PERSON_NAME]"
click at [240, 12] on span "PXQG 1pm [PERSON_NAME] (Individual)" at bounding box center [250, 9] width 61 height 7
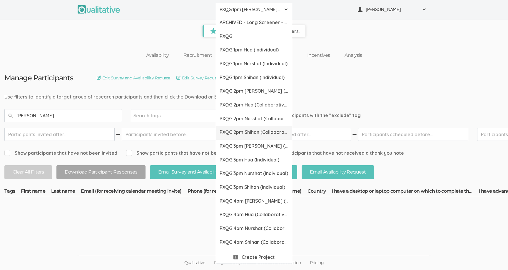
click at [238, 129] on span "PXQG 2pm Shihan (Collaborative)" at bounding box center [254, 132] width 69 height 7
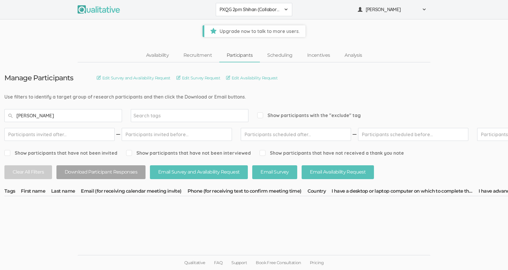
type input "[PERSON_NAME]"
click at [262, 117] on span "Show participants with the "exclude" tag" at bounding box center [308, 115] width 103 height 7
click at [261, 117] on input "Show participants with the "exclude" tag" at bounding box center [259, 115] width 4 height 4
checkbox input "true"
click at [93, 114] on input "[PERSON_NAME]" at bounding box center [63, 115] width 118 height 13
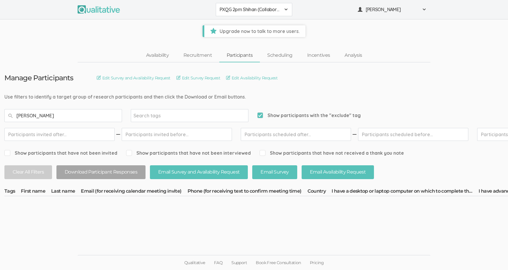
click at [93, 114] on input "[PERSON_NAME]" at bounding box center [63, 115] width 118 height 13
type input "[PERSON_NAME]"
click at [262, 7] on span "PXQG 1pm [PERSON_NAME] (Individual)" at bounding box center [250, 9] width 61 height 7
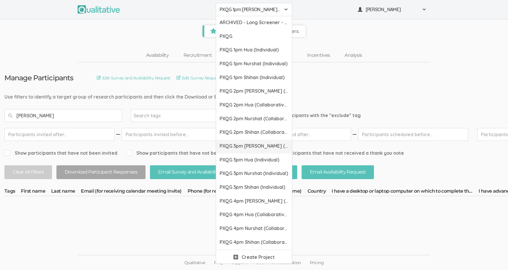
click at [261, 143] on span "PXQG 3pm [PERSON_NAME] (Individual)" at bounding box center [254, 146] width 69 height 7
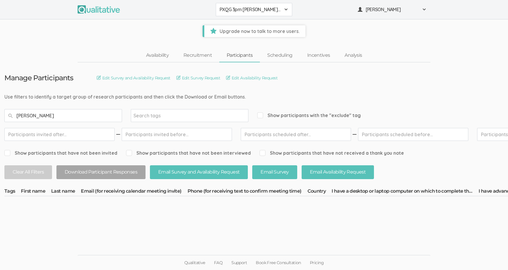
type input "[PERSON_NAME]"
click at [262, 115] on span "Show participants with the "exclude" tag" at bounding box center [308, 115] width 103 height 7
click at [261, 115] on input "Show participants with the "exclude" tag" at bounding box center [259, 115] width 4 height 4
checkbox input "true"
click at [113, 118] on input "[PERSON_NAME]" at bounding box center [63, 115] width 118 height 13
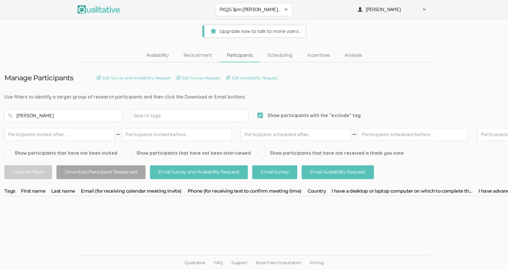
click at [113, 118] on input "[PERSON_NAME]" at bounding box center [63, 115] width 118 height 13
type input "[PERSON_NAME]"
click at [270, 9] on span "PXQG 1pm [PERSON_NAME] (Individual)" at bounding box center [250, 9] width 61 height 7
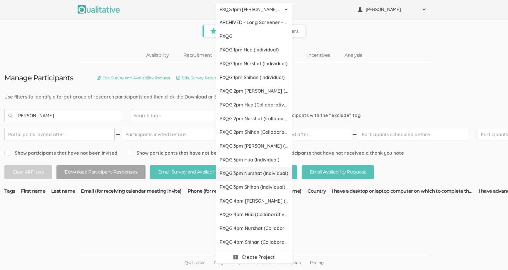
click at [275, 172] on span "PXQG 3pm Nurshat (Individual)" at bounding box center [254, 173] width 69 height 7
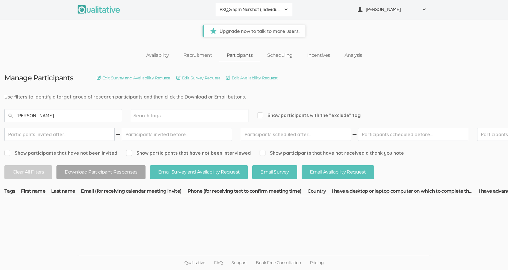
type input "[PERSON_NAME]"
click at [261, 115] on input "Show participants with the "exclude" tag" at bounding box center [259, 115] width 4 height 4
checkbox input "true"
click at [101, 112] on input "[PERSON_NAME]" at bounding box center [63, 115] width 118 height 13
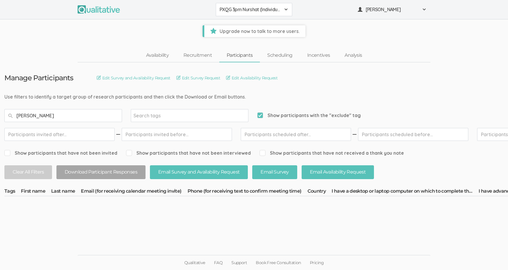
click at [101, 112] on input "[PERSON_NAME]" at bounding box center [63, 115] width 118 height 13
type input "[PERSON_NAME]"
click at [266, 16] on div "PXQG 1pm [PERSON_NAME] (Individual) ARCHIVED - Long Screener - PXQG 1pm Hua (In…" at bounding box center [254, 9] width 508 height 19
click at [266, 13] on span "PXQG 1pm [PERSON_NAME] (Individual)" at bounding box center [250, 9] width 61 height 7
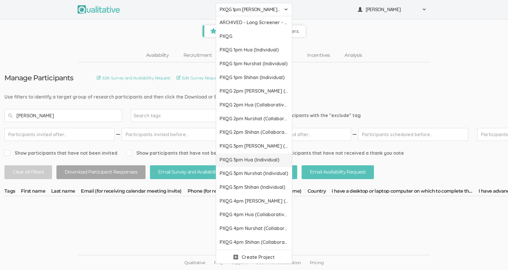
click at [258, 160] on span "PXQG 3pm Hua (Individual)" at bounding box center [254, 159] width 69 height 7
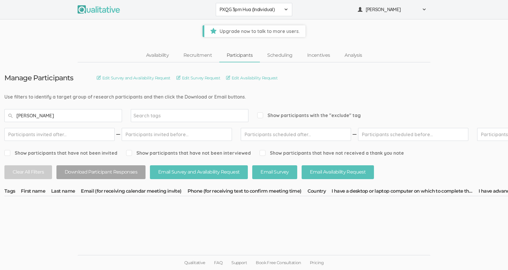
type input "[PERSON_NAME]"
click at [260, 113] on span "Show participants with the "exclude" tag" at bounding box center [308, 115] width 103 height 7
click at [260, 113] on input "Show participants with the "exclude" tag" at bounding box center [259, 115] width 4 height 4
checkbox input "true"
click at [92, 115] on input "[PERSON_NAME]" at bounding box center [63, 115] width 118 height 13
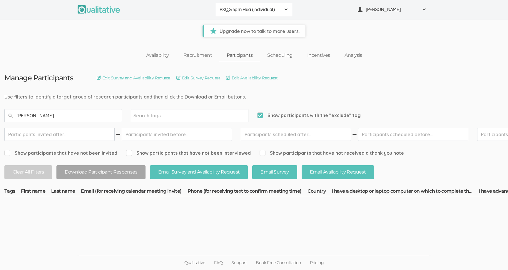
click at [92, 115] on input "[PERSON_NAME]" at bounding box center [63, 115] width 118 height 13
type input "[PERSON_NAME]"
click at [269, 23] on ui-view "Upgrade now to talk to more users." at bounding box center [254, 28] width 508 height 18
click at [266, 15] on button "PXQG 1pm [PERSON_NAME] (Individual)" at bounding box center [254, 9] width 76 height 13
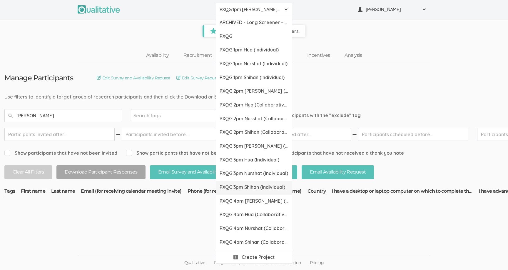
click at [263, 184] on span "PXQG 3pm Shihan (Individual)" at bounding box center [254, 187] width 69 height 7
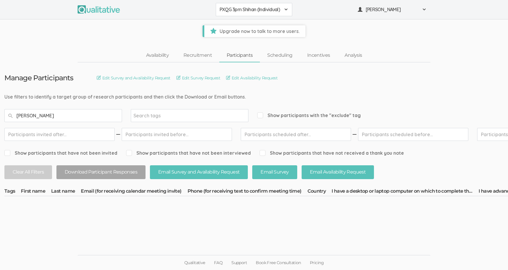
type input "[PERSON_NAME]"
click at [264, 114] on span "Show participants with the "exclude" tag" at bounding box center [308, 115] width 103 height 7
click at [261, 114] on input "Show participants with the "exclude" tag" at bounding box center [259, 115] width 4 height 4
checkbox input "true"
click at [108, 118] on input "[PERSON_NAME]" at bounding box center [63, 115] width 118 height 13
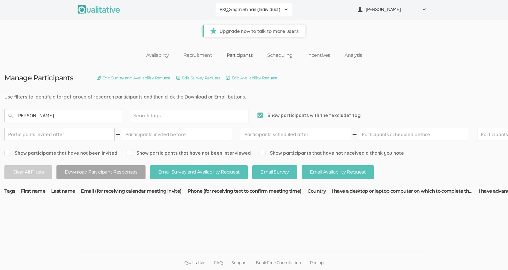
click at [108, 118] on input "[PERSON_NAME]" at bounding box center [63, 115] width 118 height 13
type input "[PERSON_NAME]"
click at [278, 9] on span "PXQG 1pm [PERSON_NAME] (Individual)" at bounding box center [250, 9] width 61 height 7
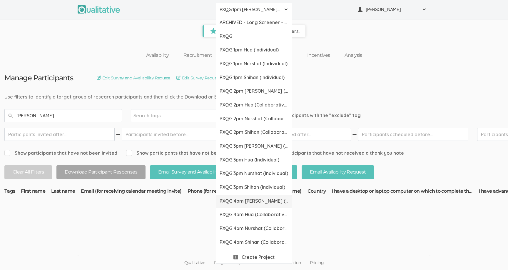
click at [262, 196] on link "PXQG 4pm [PERSON_NAME] (Collaborative)" at bounding box center [254, 202] width 76 height 14
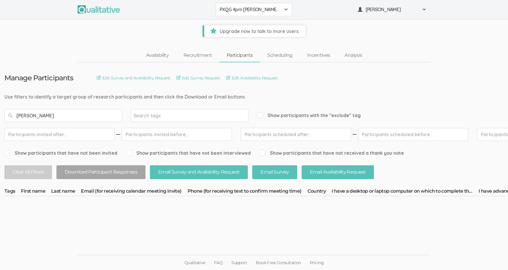
type input "[PERSON_NAME]"
click at [262, 117] on span "Show participants with the "exclude" tag" at bounding box center [308, 115] width 103 height 7
click at [261, 117] on input "Show participants with the "exclude" tag" at bounding box center [259, 115] width 4 height 4
checkbox input "true"
click at [111, 116] on input "[PERSON_NAME]" at bounding box center [63, 115] width 118 height 13
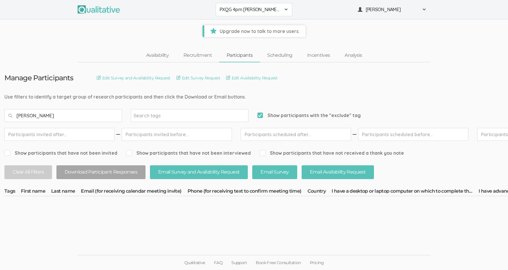
click at [111, 116] on input "[PERSON_NAME]" at bounding box center [63, 115] width 118 height 13
type input "[PERSON_NAME]"
click at [277, 9] on span "PXQG 1pm [PERSON_NAME] (Individual)" at bounding box center [250, 9] width 61 height 7
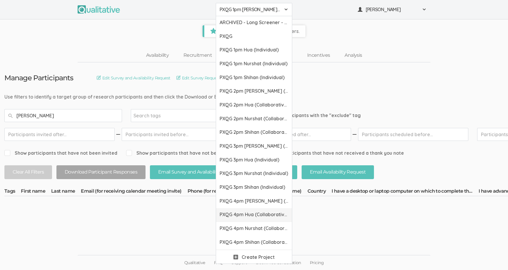
click at [271, 212] on span "PXQG 4pm Hua (Collaborative)" at bounding box center [254, 214] width 69 height 7
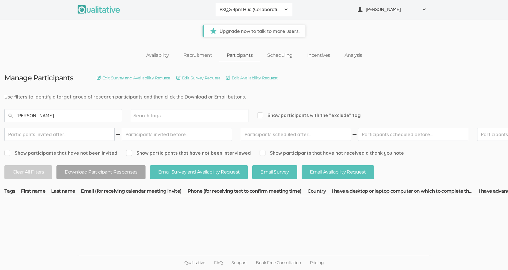
type input "[PERSON_NAME]"
click at [286, 115] on span "Show participants with the "exclude" tag" at bounding box center [308, 115] width 103 height 7
click at [261, 115] on input "Show participants with the "exclude" tag" at bounding box center [259, 115] width 4 height 4
checkbox input "true"
click at [84, 115] on input "[PERSON_NAME]" at bounding box center [63, 115] width 118 height 13
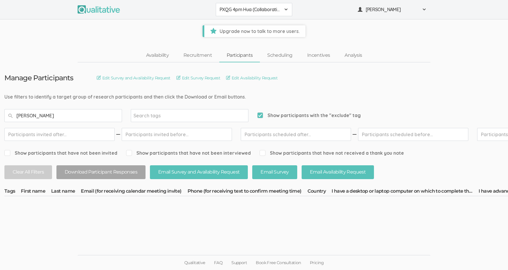
click at [84, 115] on input "[PERSON_NAME]" at bounding box center [63, 115] width 118 height 13
type input "[PERSON_NAME]"
click at [289, 11] on button "PXQG 1pm [PERSON_NAME] (Individual)" at bounding box center [254, 9] width 76 height 13
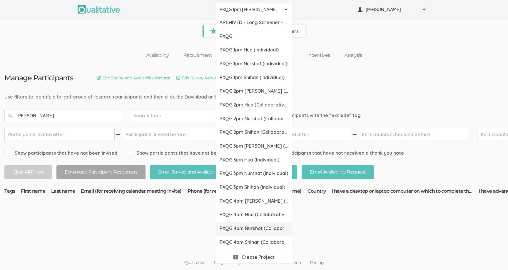
click at [257, 228] on span "PXQG 4pm Nurshat (Collaborative)" at bounding box center [254, 228] width 69 height 7
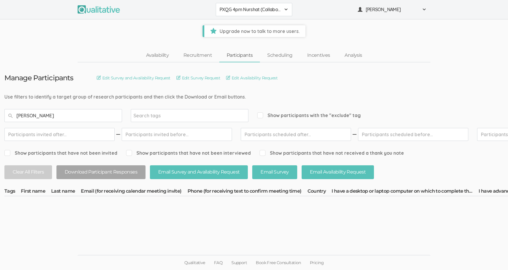
type input "[PERSON_NAME]"
click at [327, 111] on div "Show participants with the "exclude" tag" at bounding box center [308, 115] width 103 height 13
click at [328, 114] on span "Show participants with the "exclude" tag" at bounding box center [308, 115] width 103 height 7
click at [261, 114] on input "Show participants with the "exclude" tag" at bounding box center [259, 115] width 4 height 4
checkbox input "true"
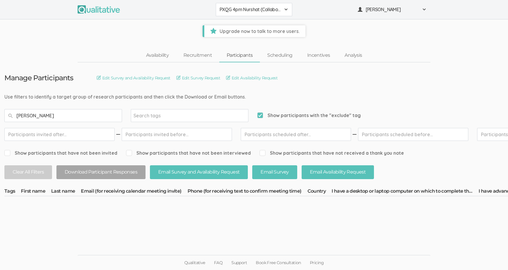
click at [107, 118] on input "[PERSON_NAME]" at bounding box center [63, 115] width 118 height 13
type input "[PERSON_NAME]"
click at [273, 6] on span "PXQG 1pm [PERSON_NAME] (Individual)" at bounding box center [250, 9] width 61 height 7
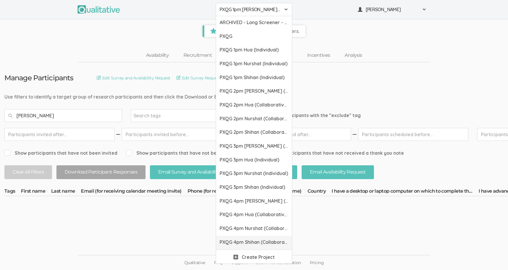
click at [269, 245] on span "PXQG 4pm Shihan (Collaborative)" at bounding box center [254, 242] width 69 height 7
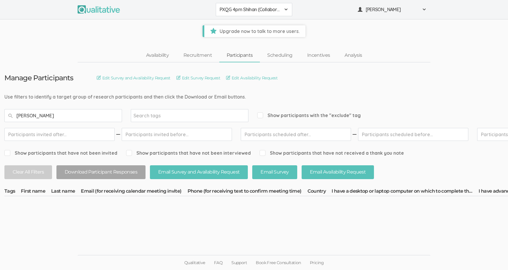
click at [46, 114] on input "[PERSON_NAME]" at bounding box center [63, 115] width 118 height 13
type input "[PERSON_NAME]"
click at [293, 113] on span "Show participants with the "exclude" tag" at bounding box center [308, 115] width 103 height 7
click at [261, 113] on input "Show participants with the "exclude" tag" at bounding box center [259, 115] width 4 height 4
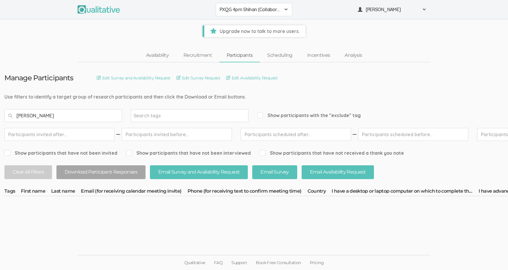
checkbox input "true"
click at [106, 119] on input "[PERSON_NAME]" at bounding box center [63, 115] width 118 height 13
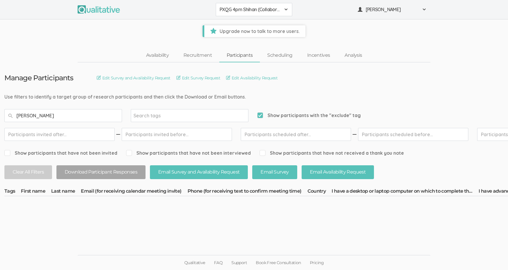
type input "[PERSON_NAME]"
